Goal: Task Accomplishment & Management: Use online tool/utility

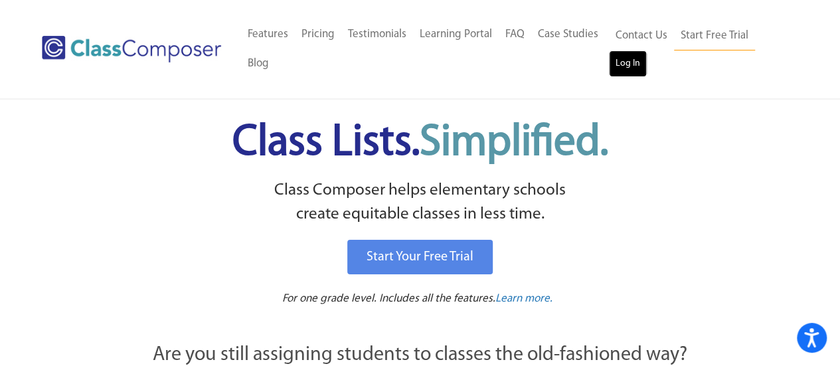
click at [622, 63] on link "Log In" at bounding box center [628, 63] width 38 height 27
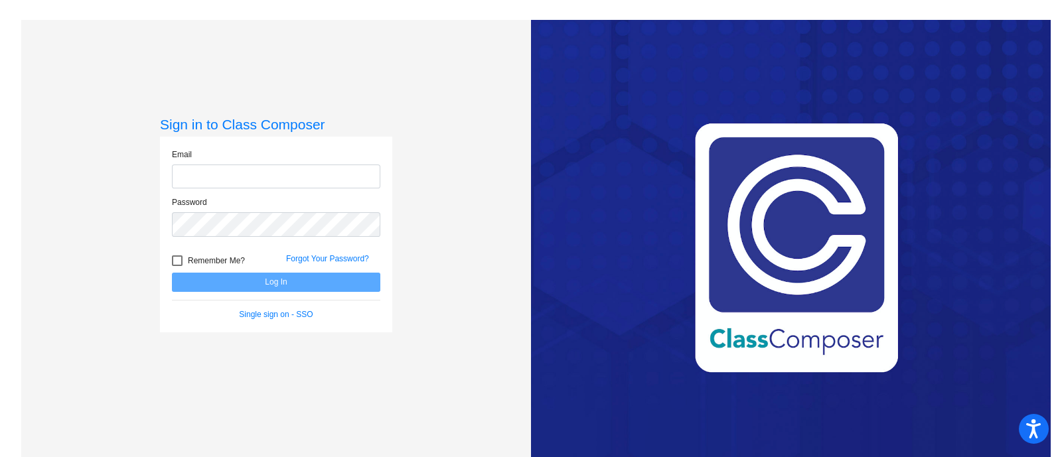
type input "[PERSON_NAME][EMAIL_ADDRESS][PERSON_NAME][PERSON_NAME][DOMAIN_NAME]"
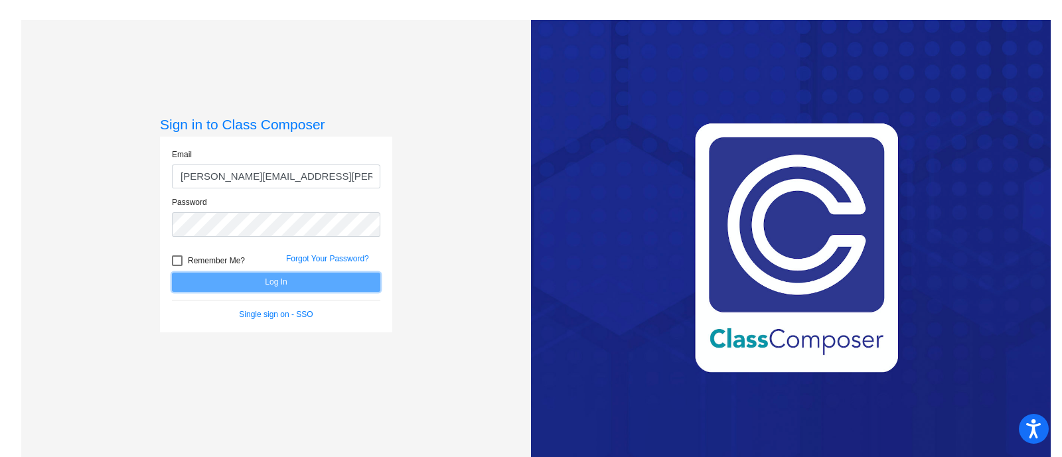
click at [230, 283] on button "Log In" at bounding box center [276, 282] width 208 height 19
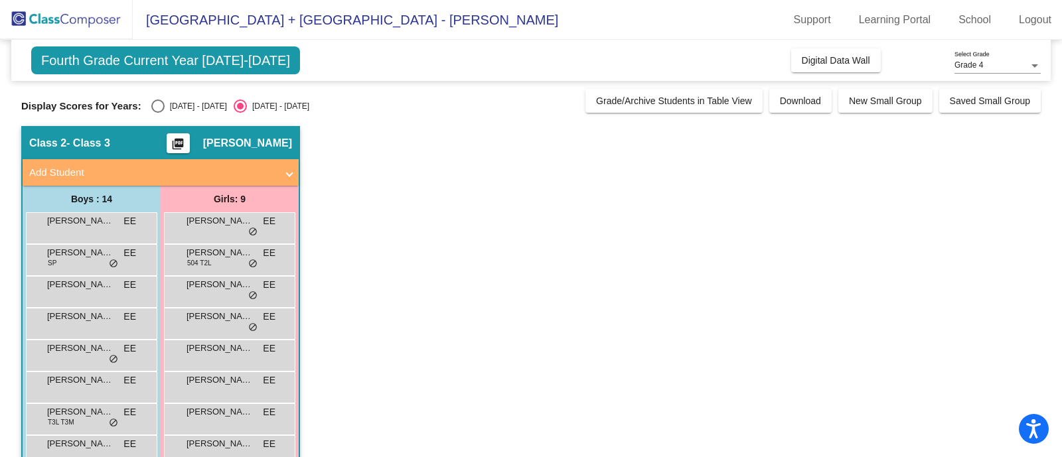
click at [158, 104] on div "Select an option" at bounding box center [157, 106] width 13 height 13
click at [158, 113] on input "[DATE] - [DATE]" at bounding box center [157, 113] width 1 height 1
radio input "true"
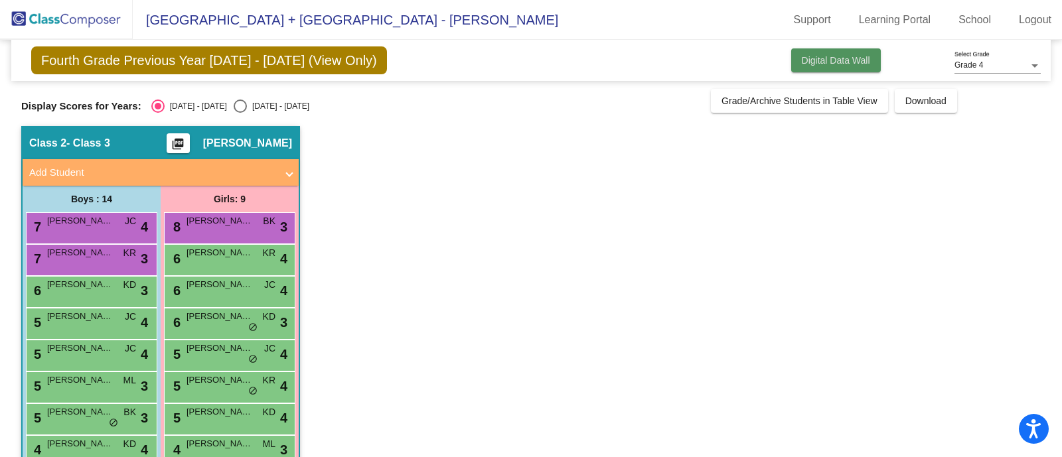
click at [817, 55] on span "Digital Data Wall" at bounding box center [836, 60] width 68 height 11
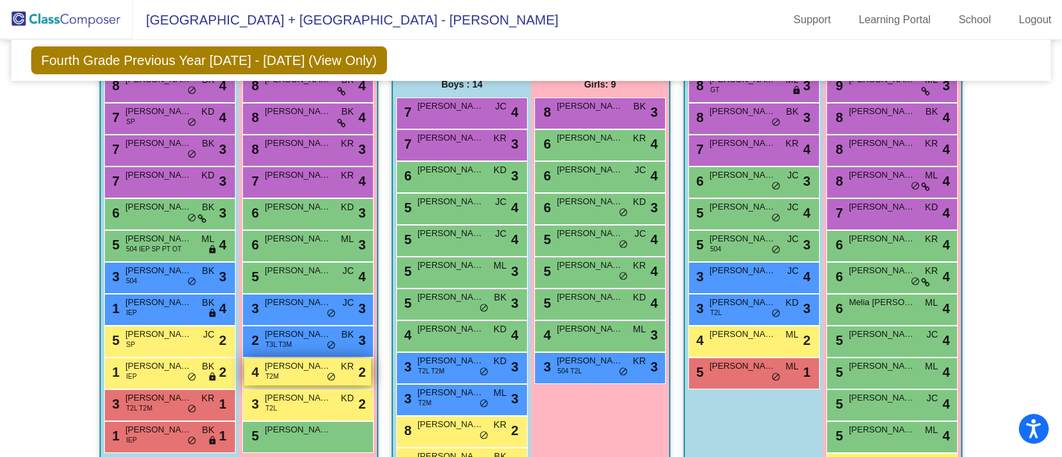
scroll to position [430, 0]
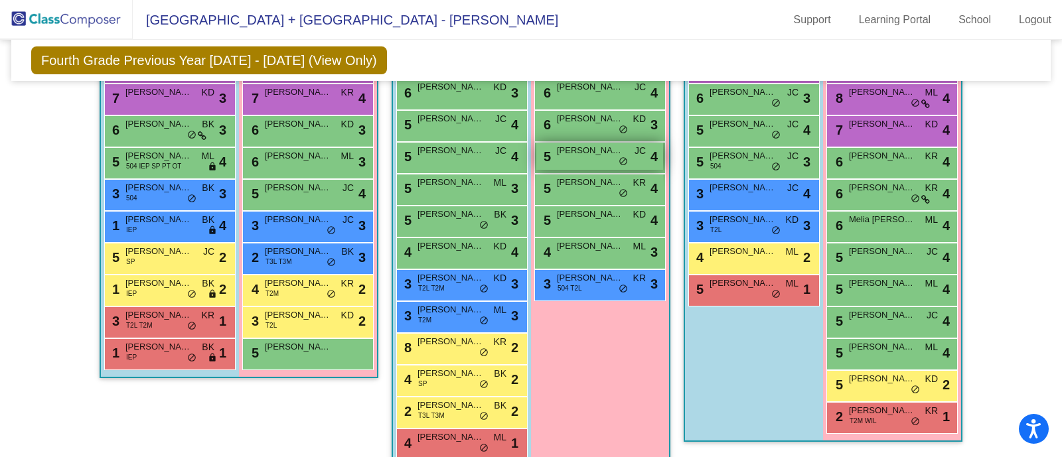
click at [574, 150] on span "[PERSON_NAME] [DATE][PERSON_NAME]" at bounding box center [590, 150] width 66 height 13
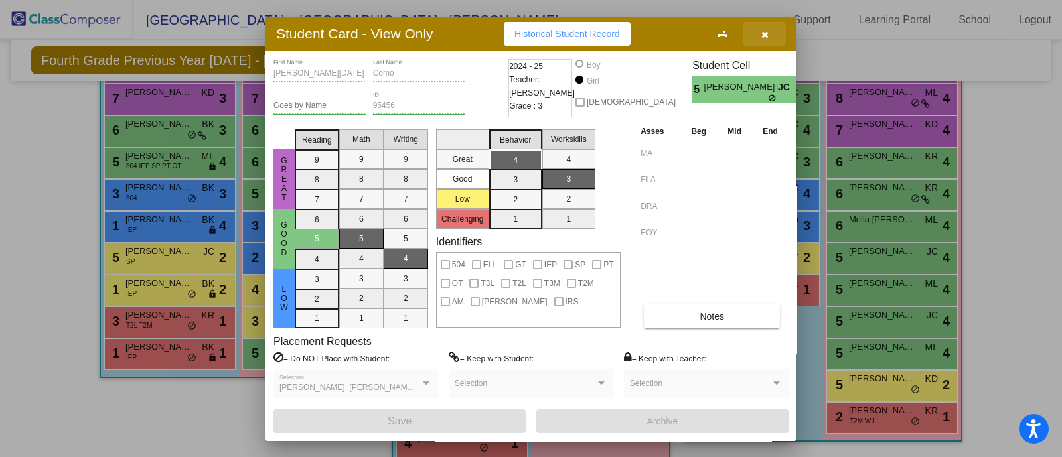
click at [760, 27] on button "button" at bounding box center [765, 34] width 42 height 24
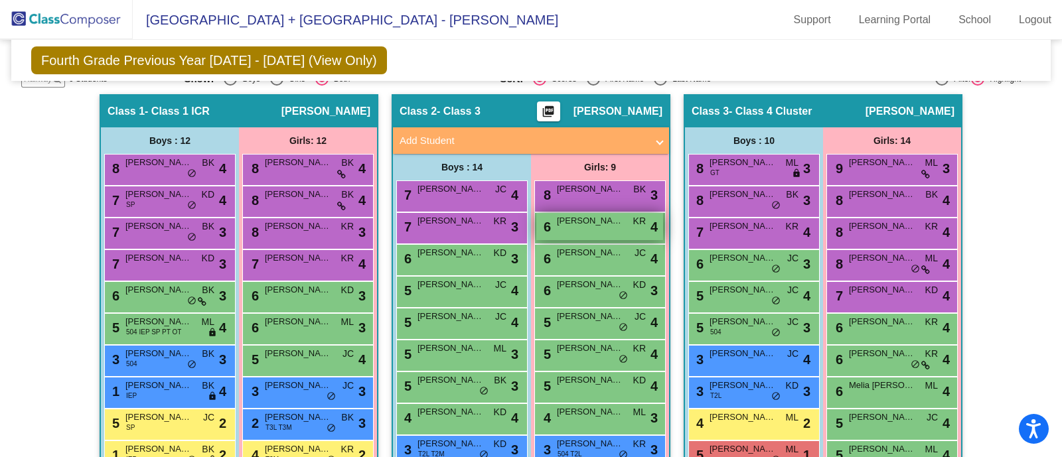
scroll to position [347, 0]
